Goal: Navigation & Orientation: Find specific page/section

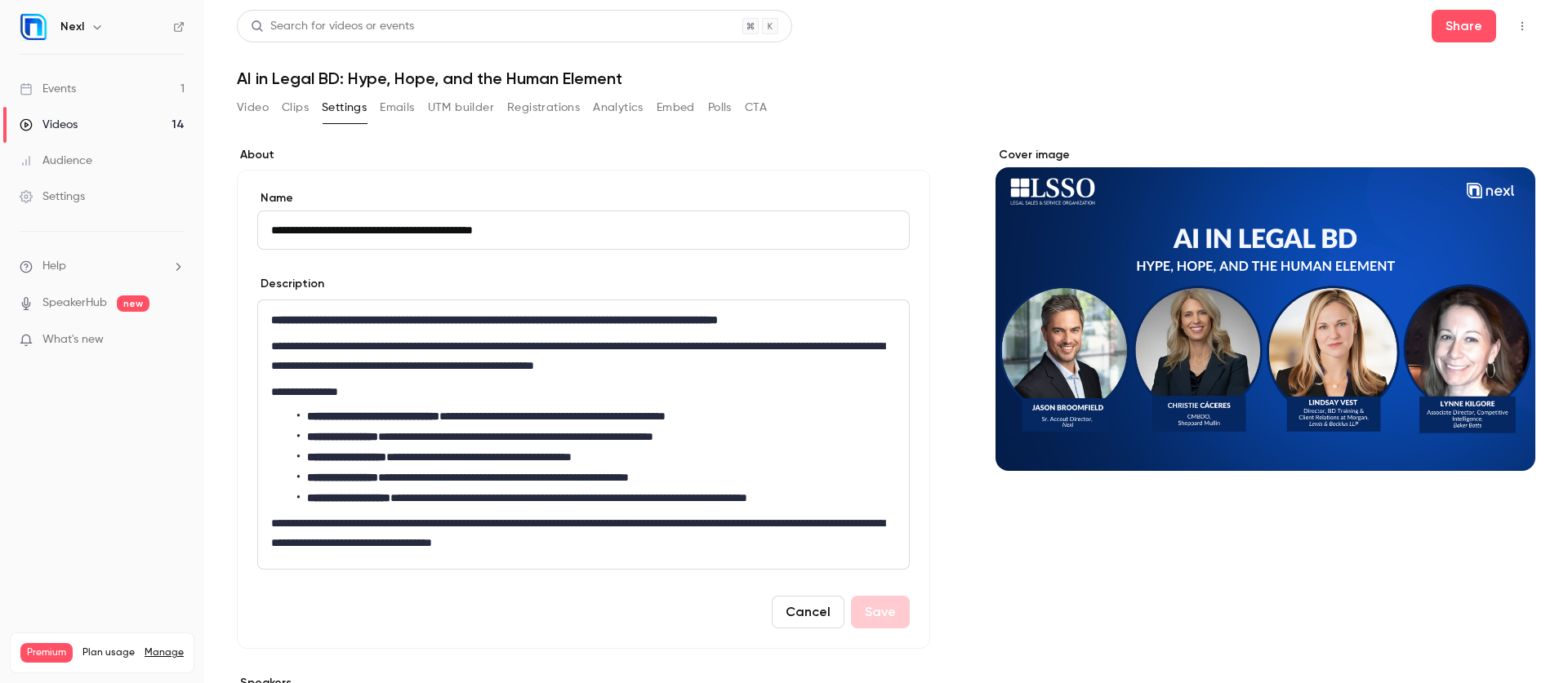
click at [92, 93] on link "Events 1" at bounding box center [102, 88] width 204 height 36
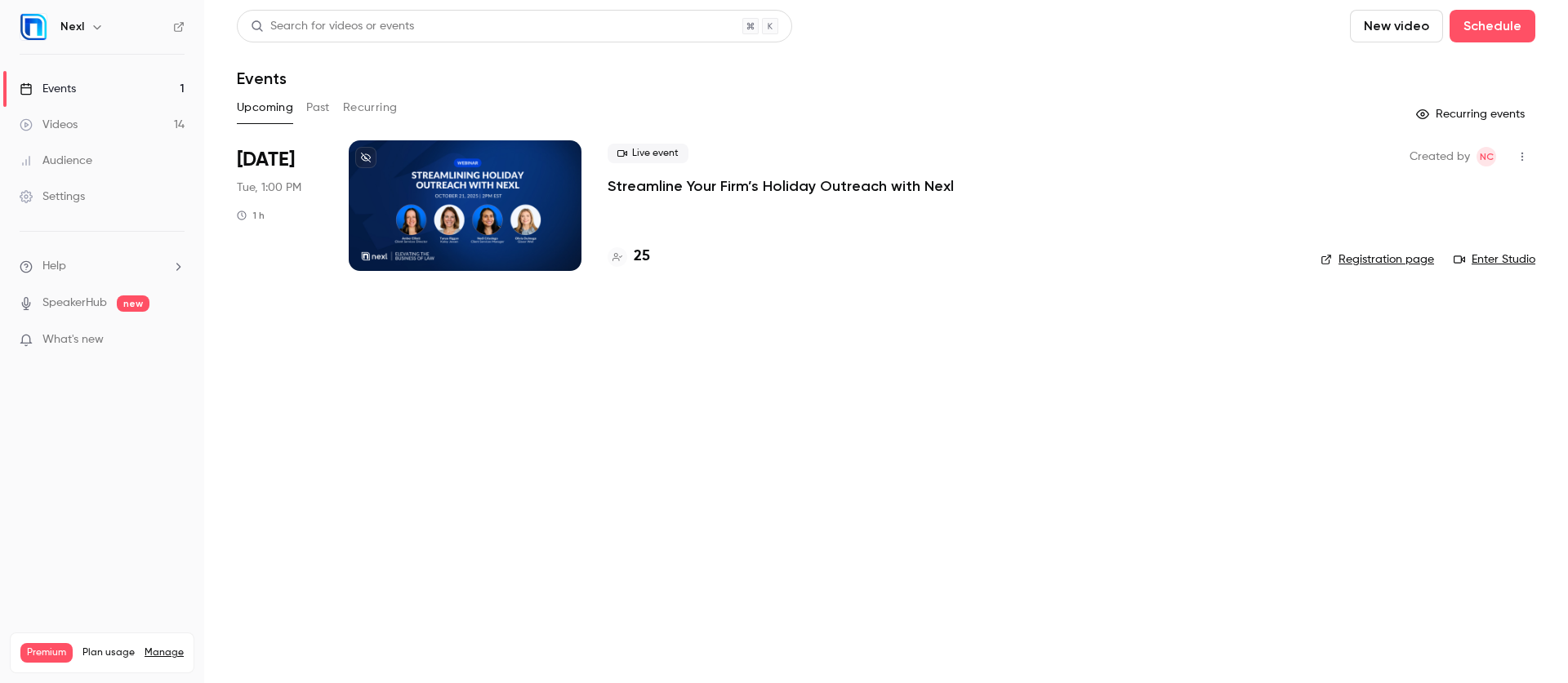
click at [104, 89] on link "Events 1" at bounding box center [102, 88] width 204 height 36
click at [49, 87] on div "Events" at bounding box center [47, 89] width 56 height 17
click at [67, 122] on div "Videos" at bounding box center [48, 125] width 58 height 17
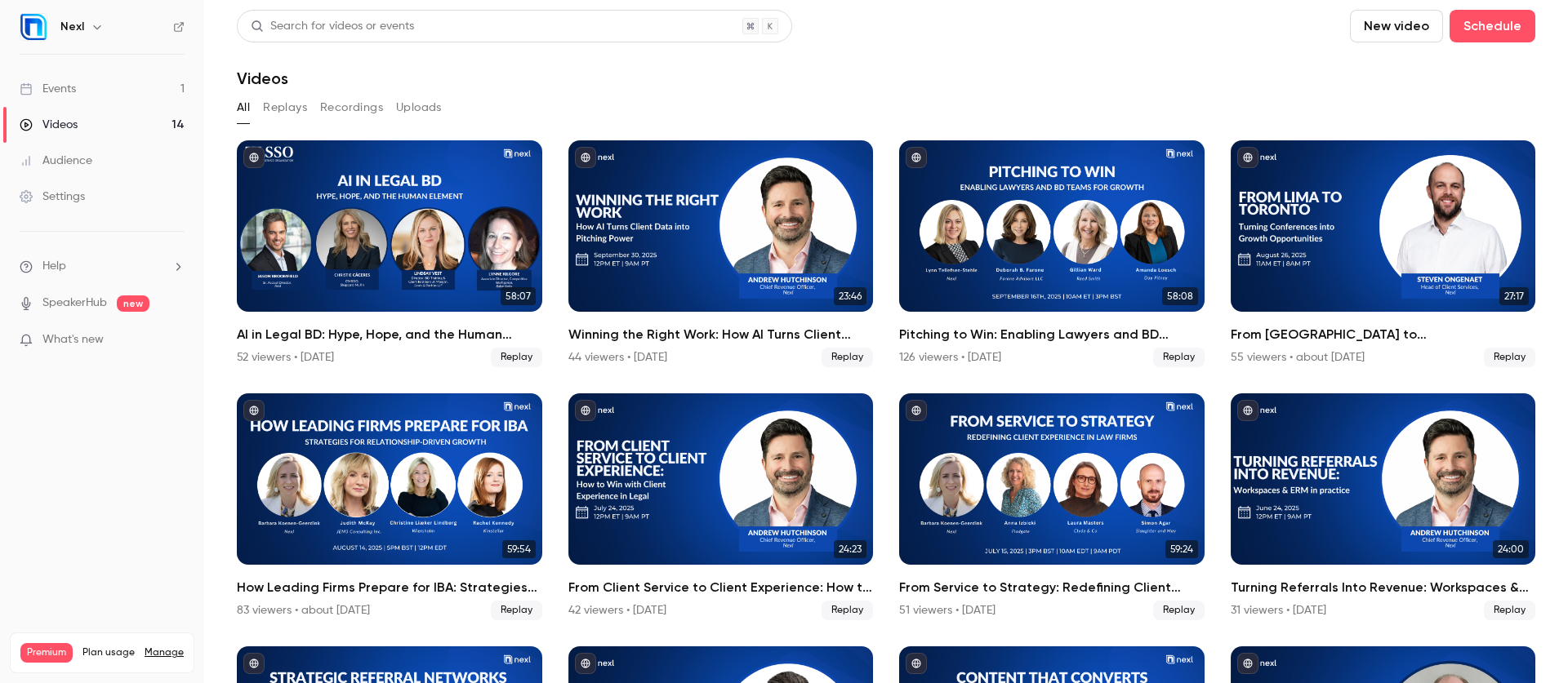
click at [70, 85] on div "Events" at bounding box center [47, 89] width 56 height 17
